Goal: Information Seeking & Learning: Learn about a topic

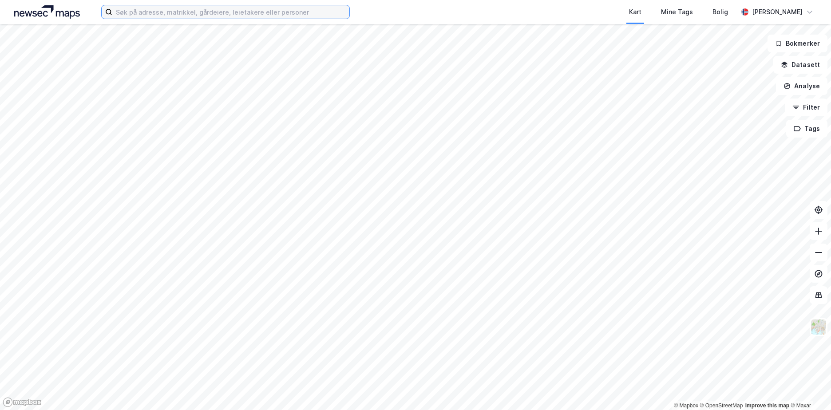
click at [122, 10] on input at bounding box center [230, 11] width 237 height 13
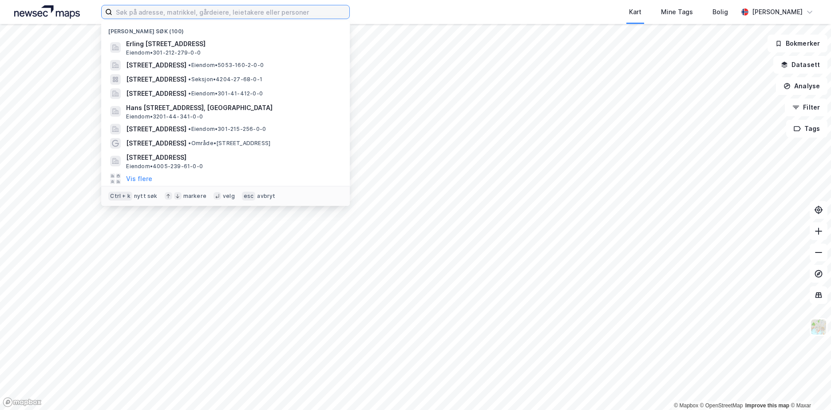
paste input "0301/4/75"
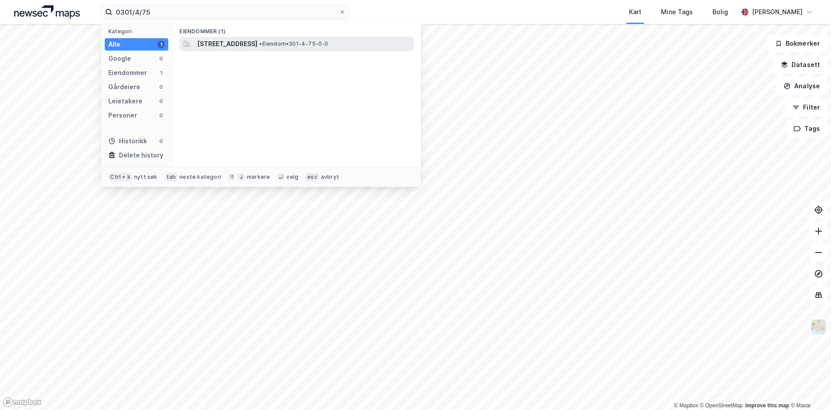
click at [257, 42] on span "[STREET_ADDRESS]" at bounding box center [227, 44] width 60 height 11
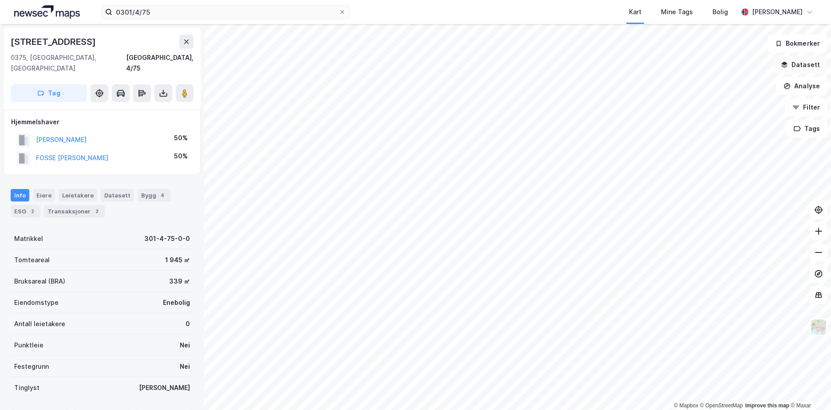
click at [812, 61] on button "Datasett" at bounding box center [800, 65] width 54 height 18
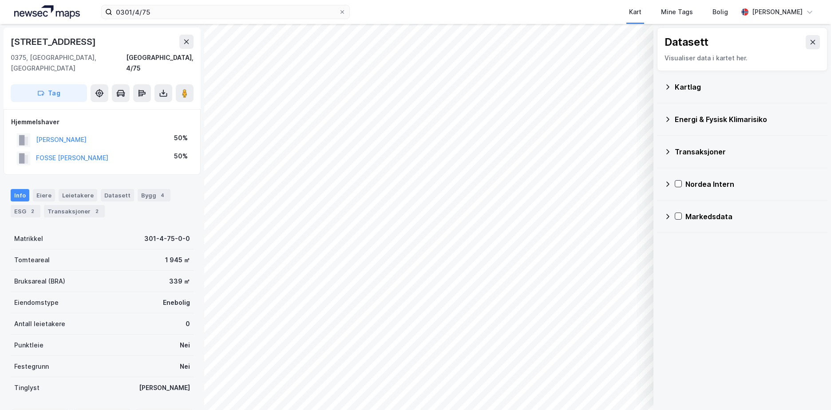
click at [669, 117] on icon at bounding box center [667, 119] width 7 height 7
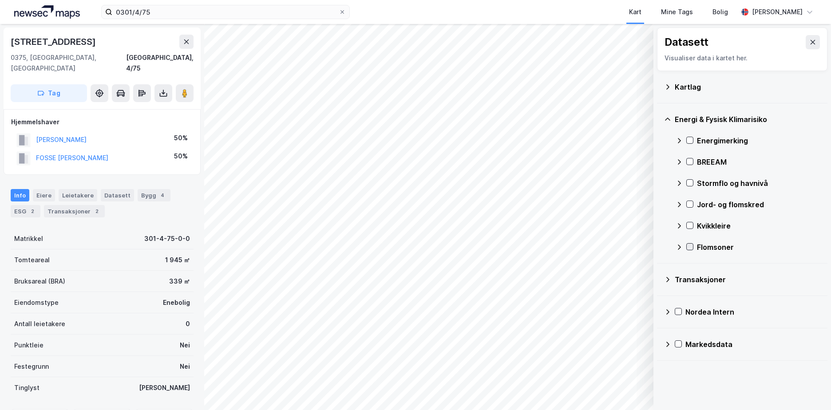
click at [689, 244] on icon at bounding box center [689, 247] width 6 height 6
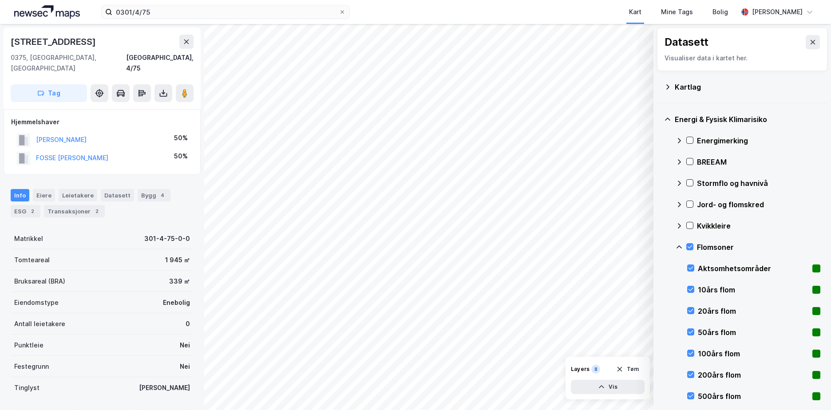
click at [678, 244] on icon at bounding box center [678, 247] width 7 height 7
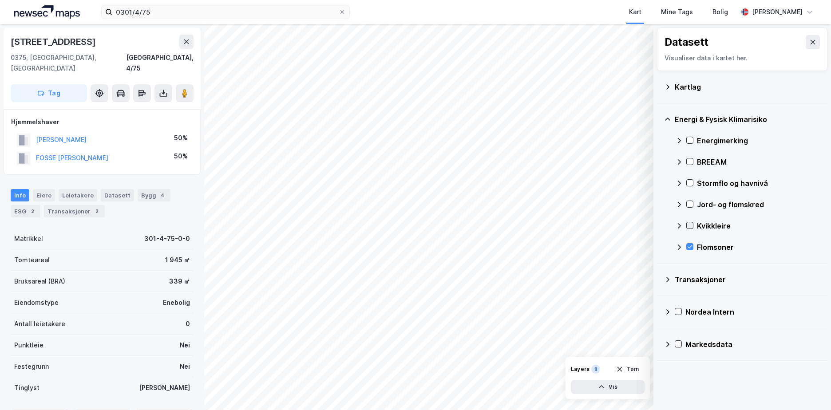
click at [689, 224] on icon at bounding box center [689, 225] width 6 height 6
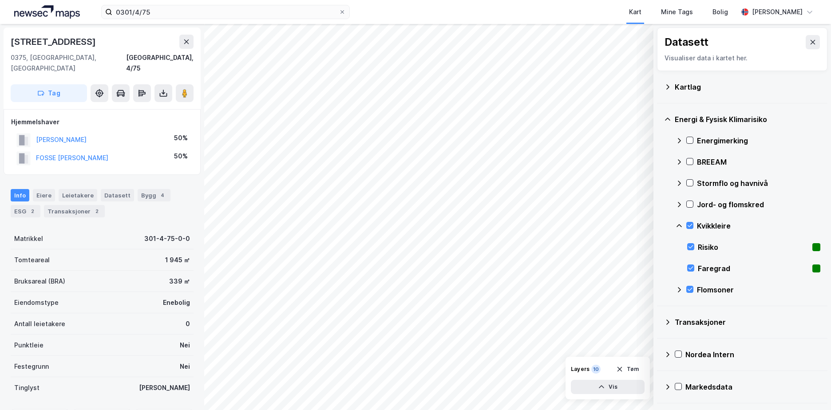
click at [680, 225] on icon at bounding box center [678, 225] width 7 height 7
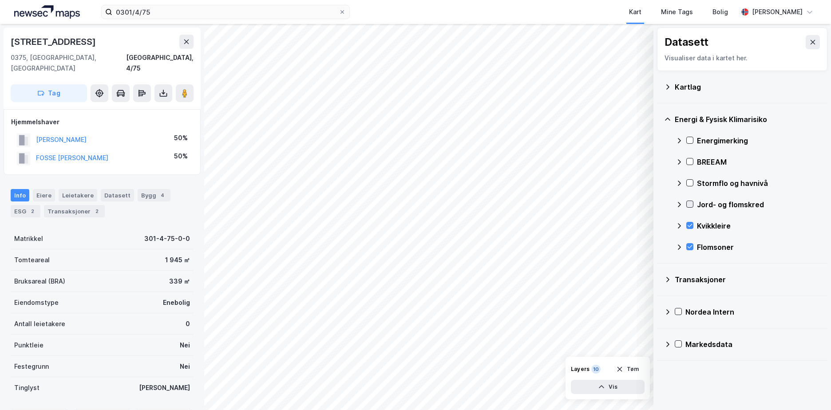
click at [690, 203] on icon at bounding box center [689, 204] width 6 height 6
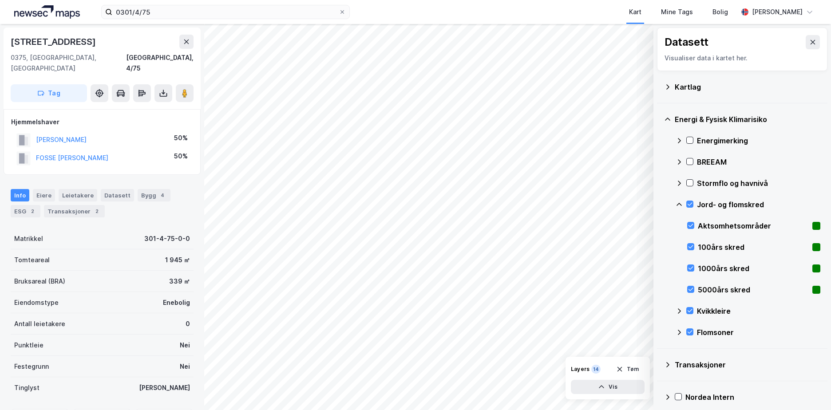
click at [678, 201] on icon at bounding box center [678, 204] width 7 height 7
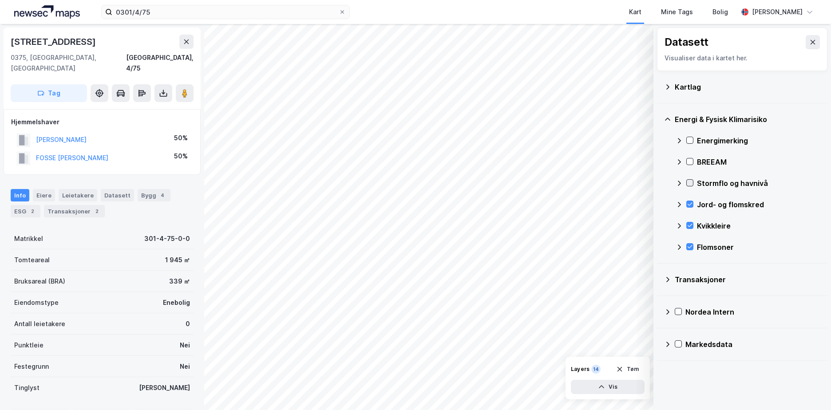
click at [690, 181] on icon at bounding box center [689, 183] width 6 height 6
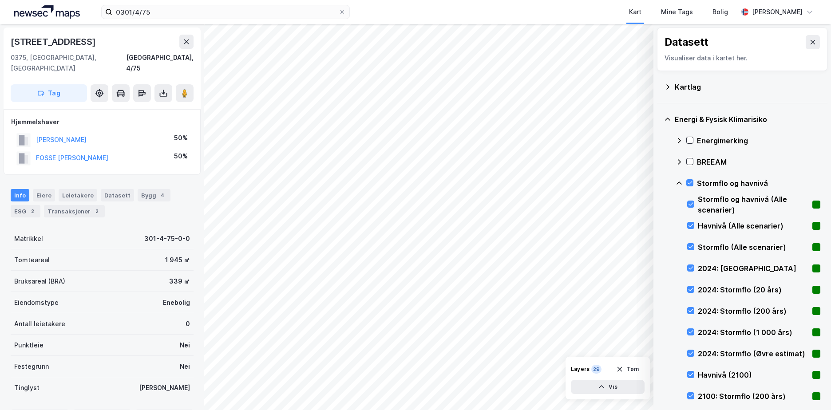
click at [676, 180] on icon at bounding box center [678, 183] width 7 height 7
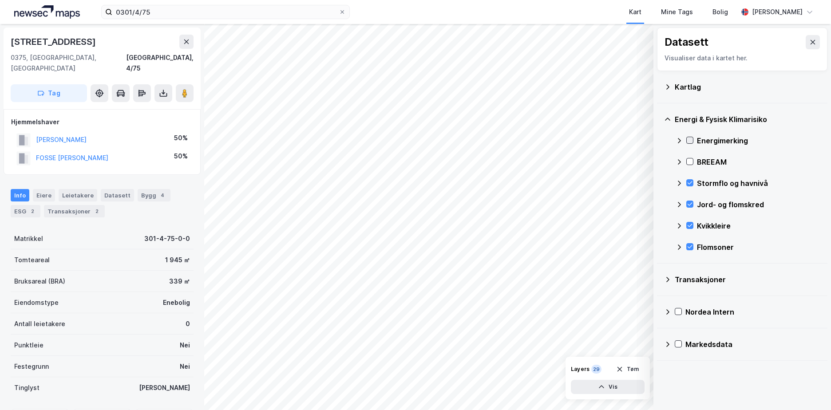
click at [691, 137] on icon at bounding box center [689, 140] width 6 height 6
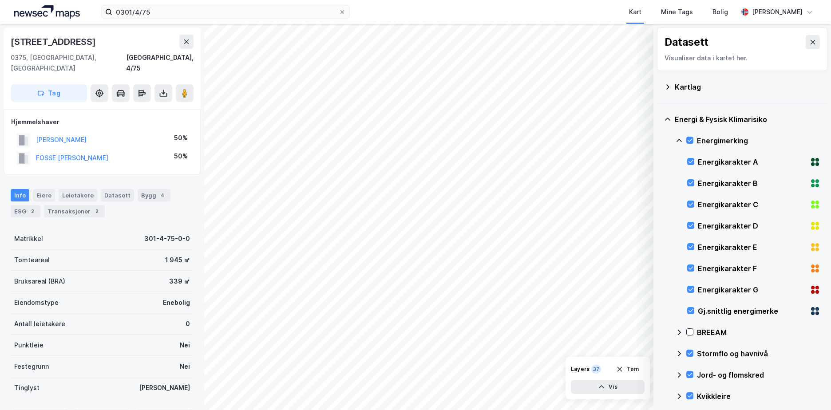
click at [680, 139] on icon at bounding box center [678, 140] width 7 height 7
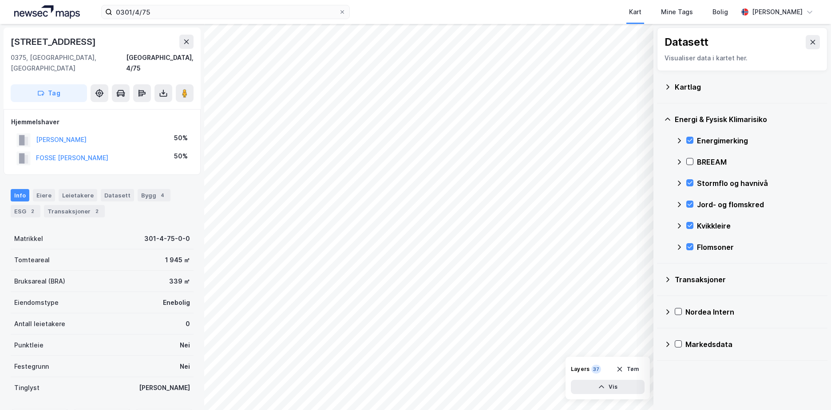
click at [666, 83] on icon at bounding box center [667, 86] width 7 height 7
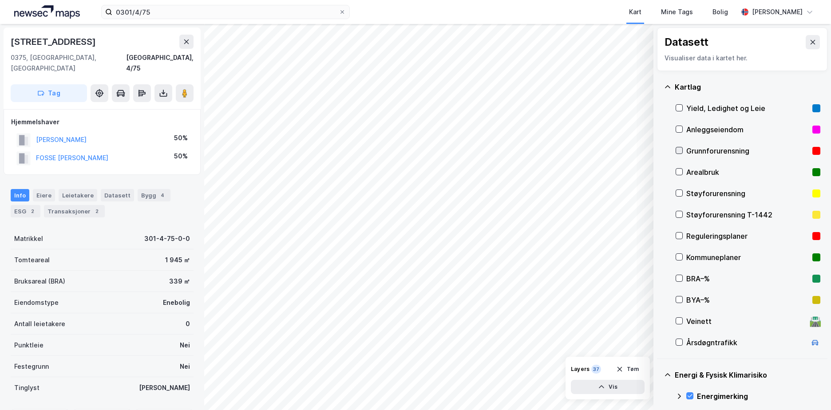
click at [678, 151] on icon at bounding box center [679, 150] width 6 height 6
click at [669, 86] on icon at bounding box center [667, 86] width 7 height 7
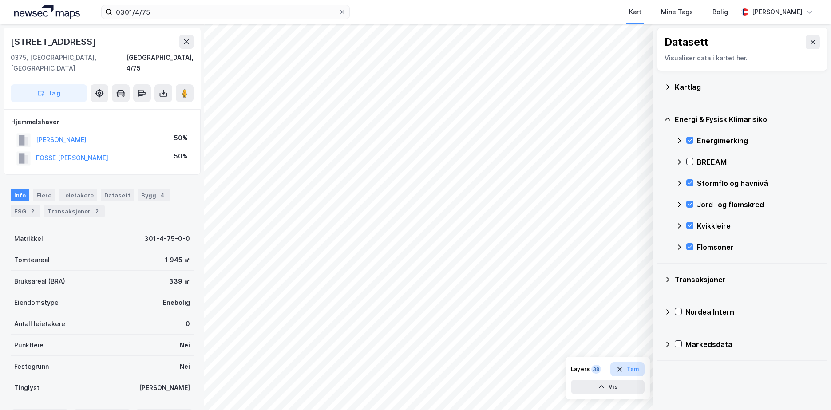
click at [627, 367] on button "Tøm" at bounding box center [627, 369] width 34 height 14
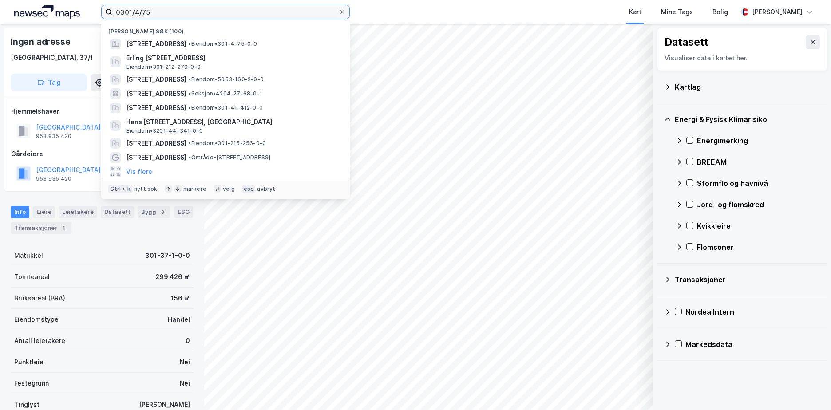
drag, startPoint x: 157, startPoint y: 12, endPoint x: 107, endPoint y: 11, distance: 49.7
click at [108, 11] on label "0301/4/75" at bounding box center [225, 12] width 248 height 14
paste input "4222/2/109"
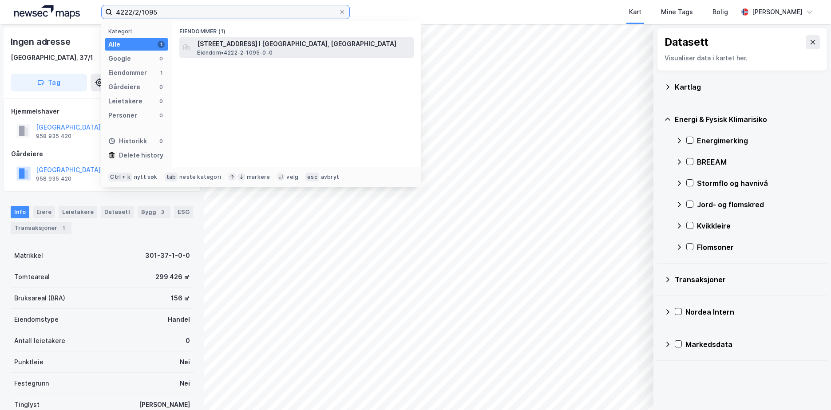
type input "4222/2/1095"
click at [255, 43] on span "[STREET_ADDRESS] I [GEOGRAPHIC_DATA], [GEOGRAPHIC_DATA]" at bounding box center [303, 44] width 213 height 11
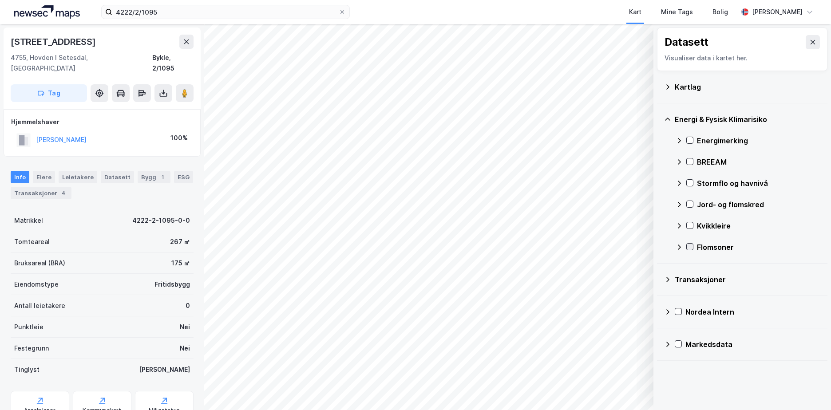
click at [692, 246] on icon at bounding box center [689, 247] width 6 height 6
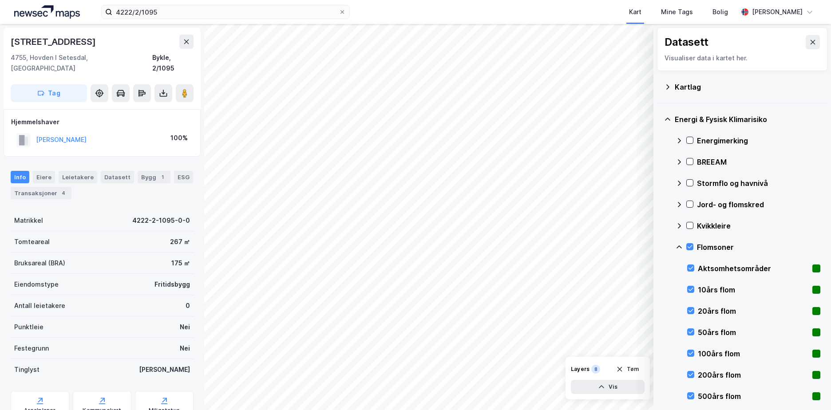
click at [678, 246] on icon at bounding box center [678, 246] width 5 height 3
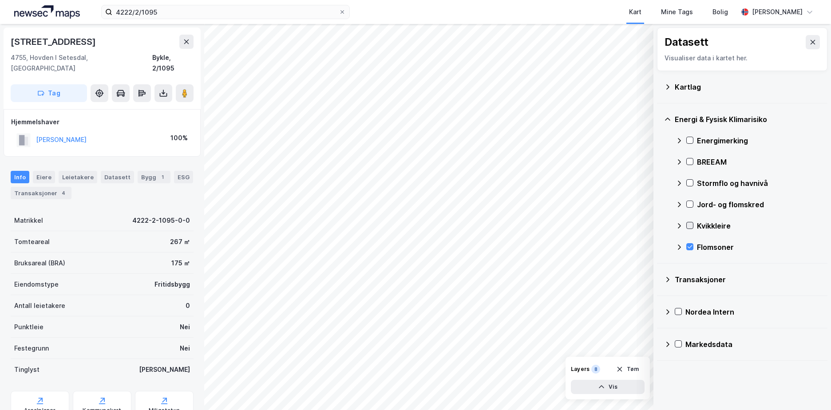
click at [691, 224] on icon at bounding box center [689, 225] width 6 height 6
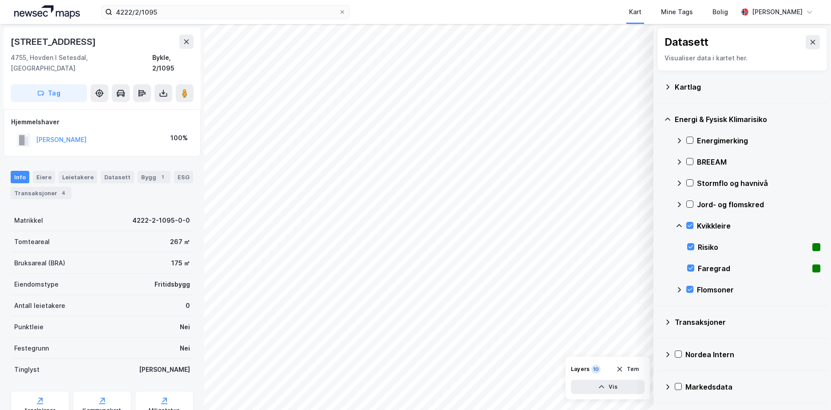
click at [679, 225] on icon at bounding box center [678, 225] width 5 height 3
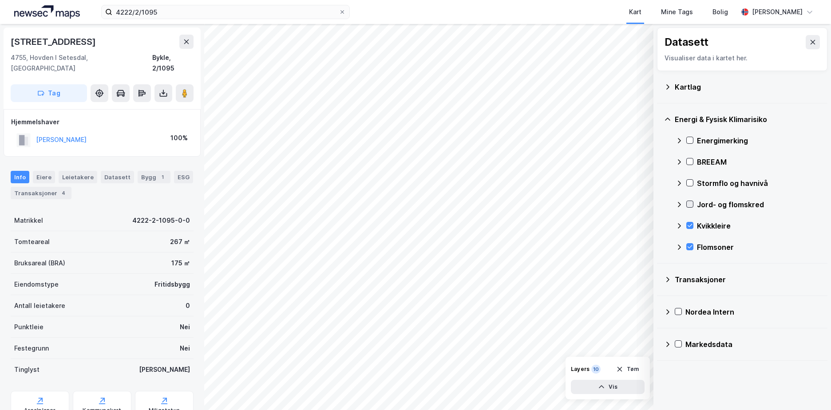
click at [689, 203] on icon at bounding box center [689, 204] width 6 height 6
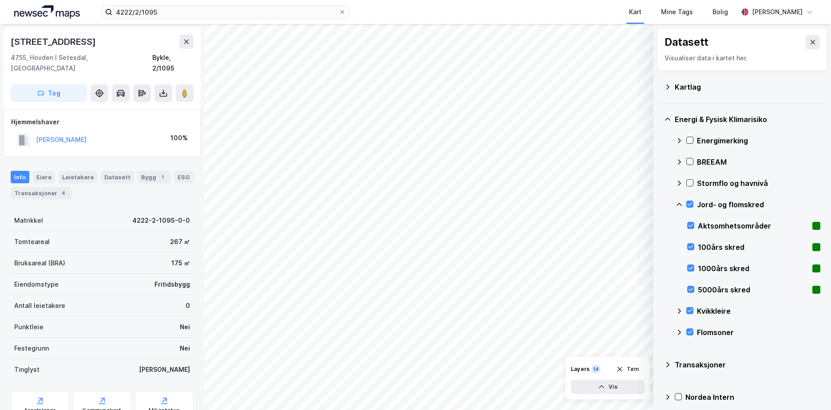
click at [681, 204] on icon at bounding box center [678, 204] width 7 height 7
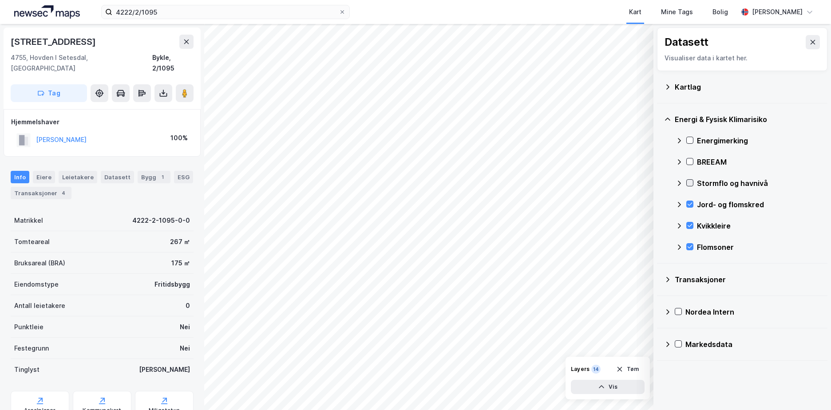
click at [689, 183] on icon at bounding box center [689, 183] width 6 height 6
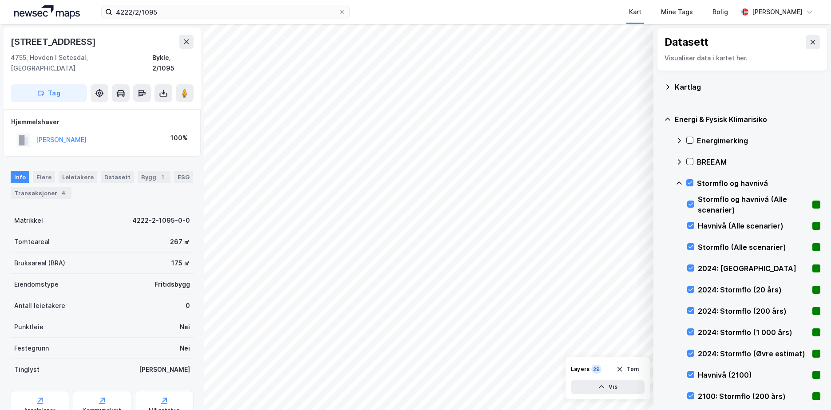
click at [677, 182] on icon at bounding box center [678, 183] width 7 height 7
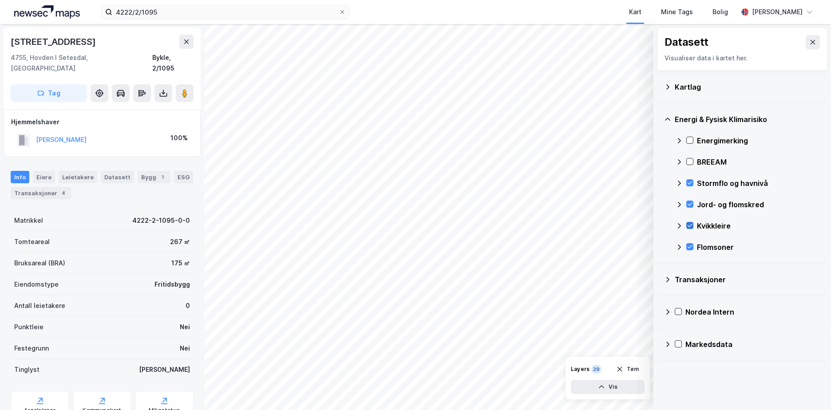
click at [690, 225] on icon at bounding box center [689, 225] width 6 height 6
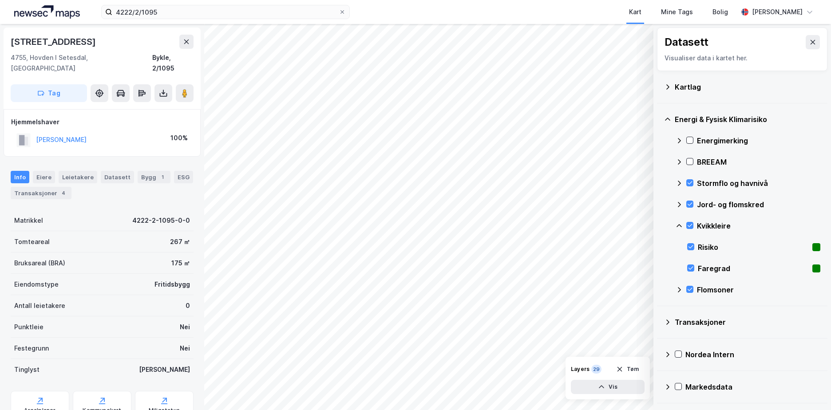
click at [679, 224] on icon at bounding box center [678, 225] width 7 height 7
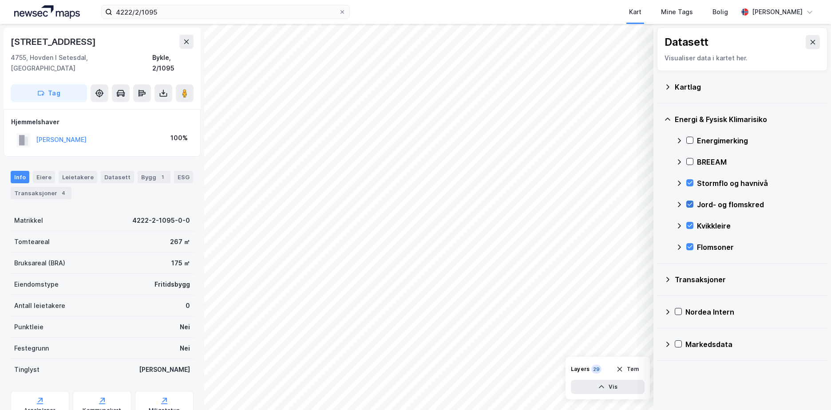
click at [689, 203] on icon at bounding box center [689, 204] width 6 height 6
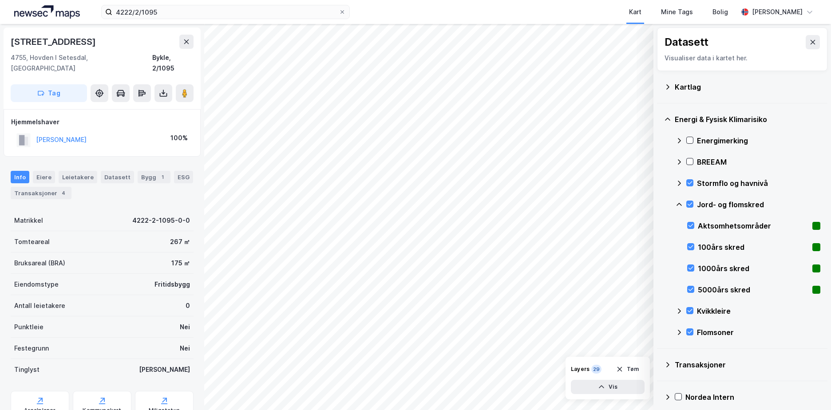
click at [679, 205] on icon at bounding box center [678, 204] width 7 height 7
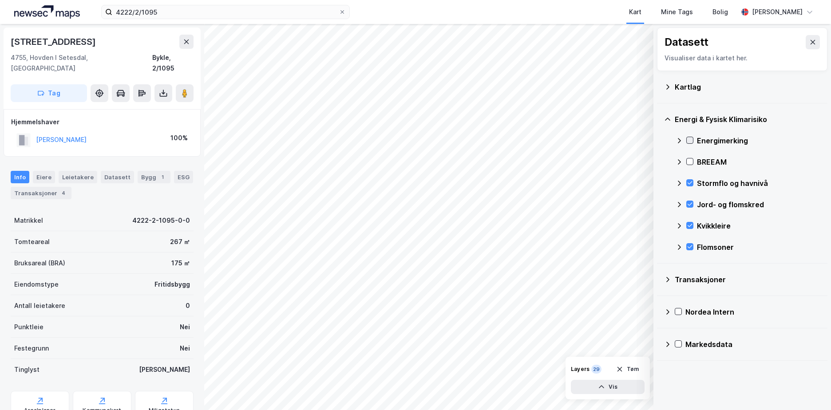
click at [690, 139] on icon at bounding box center [689, 140] width 6 height 6
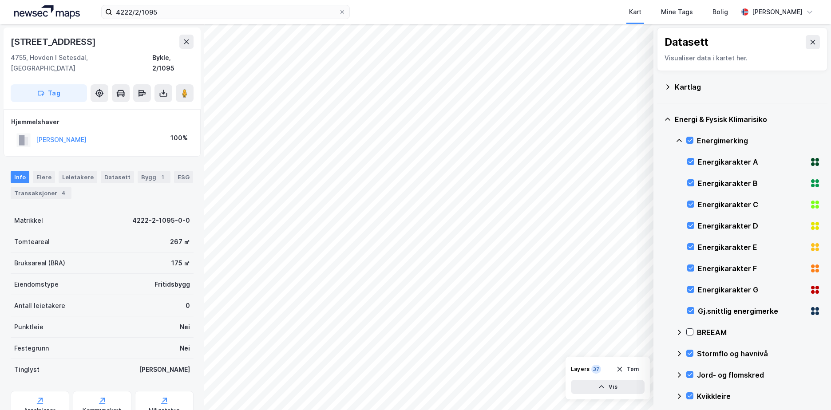
click at [679, 139] on icon at bounding box center [678, 140] width 5 height 3
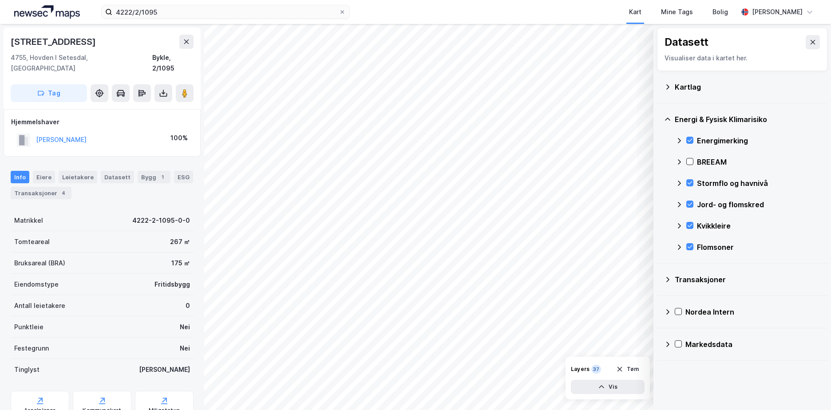
click at [667, 87] on icon at bounding box center [667, 86] width 7 height 7
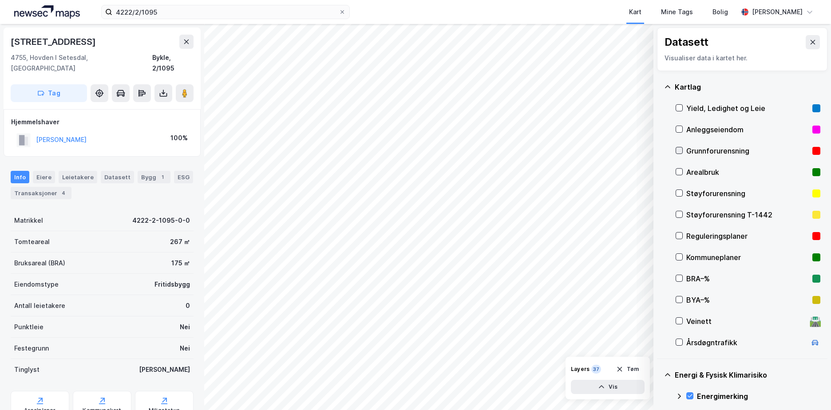
click at [679, 150] on icon at bounding box center [679, 150] width 6 height 6
click at [669, 86] on icon at bounding box center [667, 86] width 7 height 7
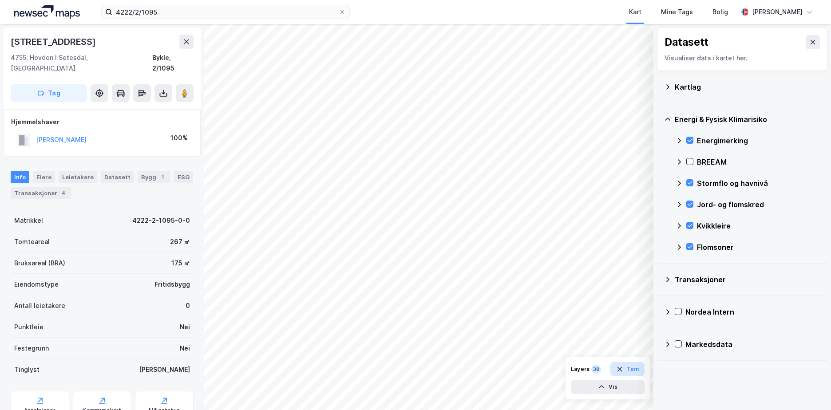
click at [632, 368] on button "Tøm" at bounding box center [627, 369] width 34 height 14
